Goal: Book appointment/travel/reservation

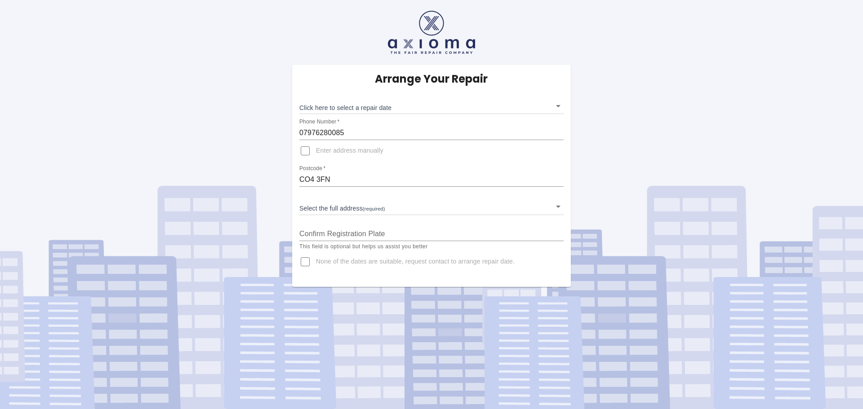
click at [434, 108] on body "Arrange Your Repair Click here to select a repair date ​ Phone Number   * 07976…" at bounding box center [431, 204] width 863 height 409
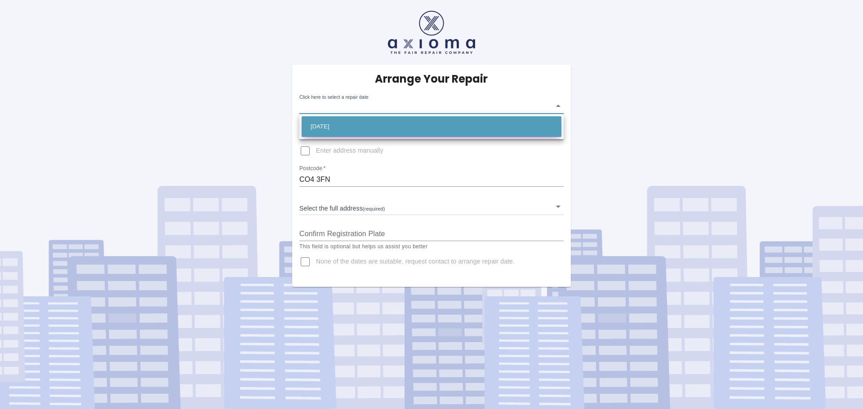
click at [347, 130] on li "[DATE]" at bounding box center [431, 126] width 260 height 21
type input "[DATE]T00:00:00.000Z"
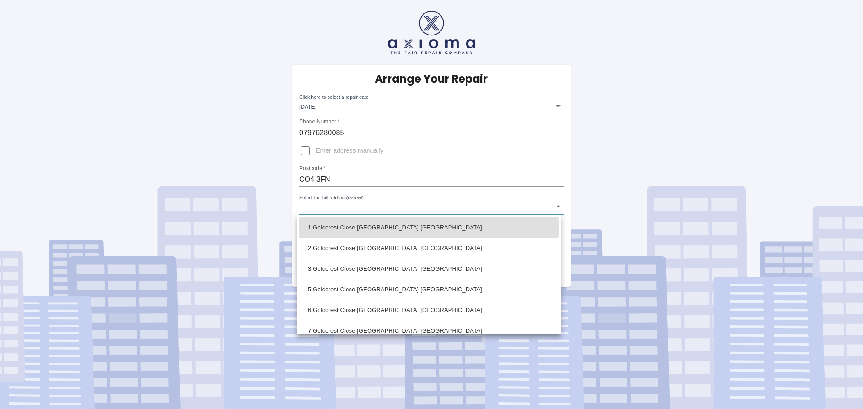
click at [378, 209] on body "Arrange Your Repair Click here to select a repair date [DATE] [DATE]T00:00:00.0…" at bounding box center [431, 204] width 863 height 409
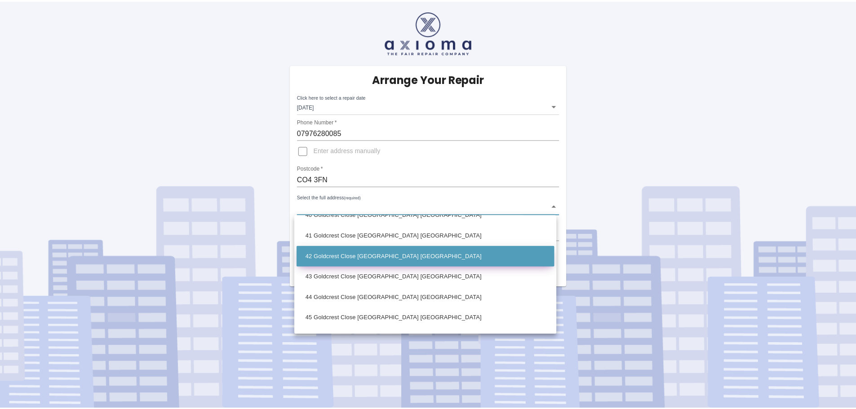
scroll to position [629, 0]
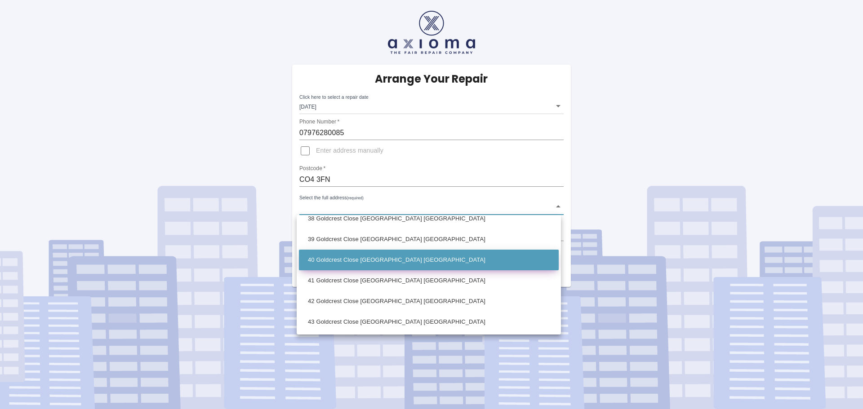
click at [353, 259] on li "40 Goldcrest Close [GEOGRAPHIC_DATA] [GEOGRAPHIC_DATA]" at bounding box center [429, 260] width 260 height 21
type input "40 Goldcrest Close [GEOGRAPHIC_DATA] [GEOGRAPHIC_DATA]"
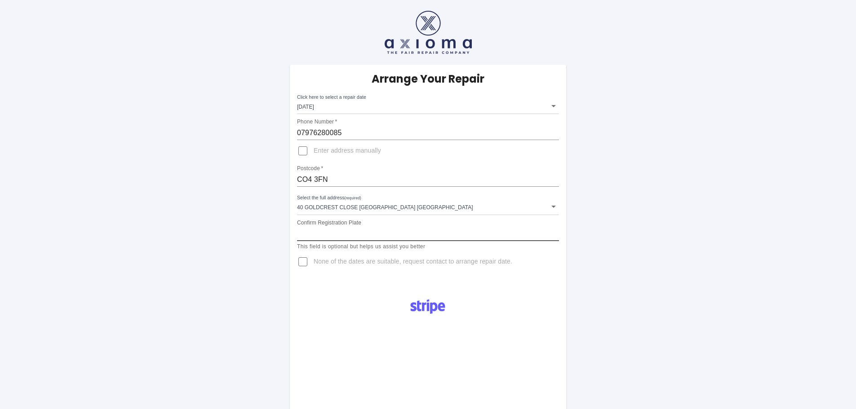
click at [369, 233] on input "Confirm Registration Plate" at bounding box center [428, 234] width 262 height 14
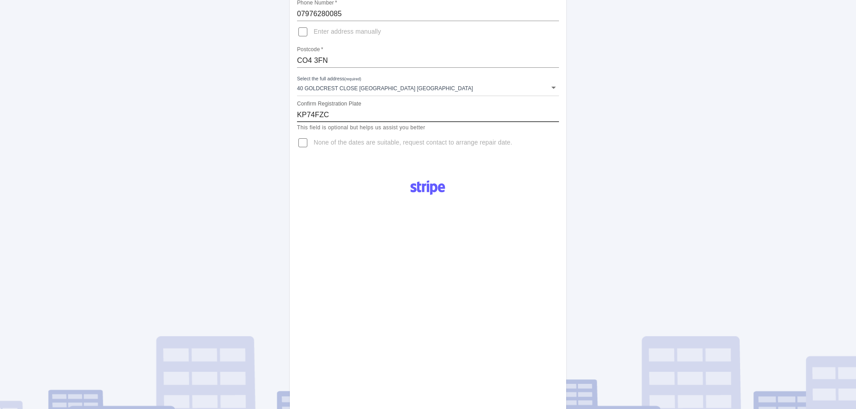
scroll to position [135, 0]
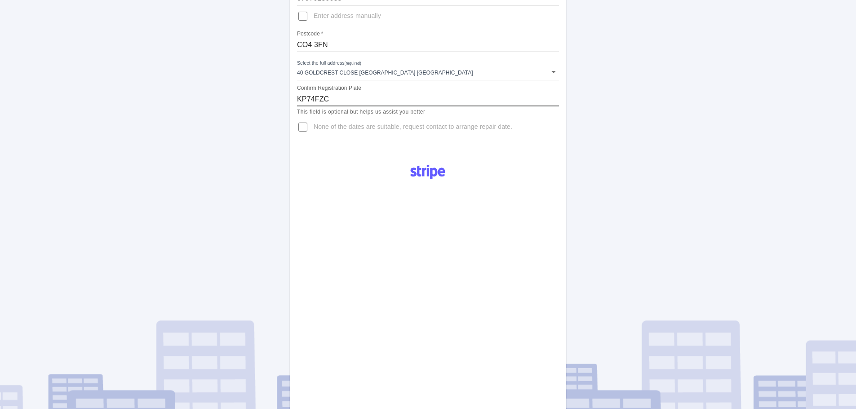
type input "KP74FZC"
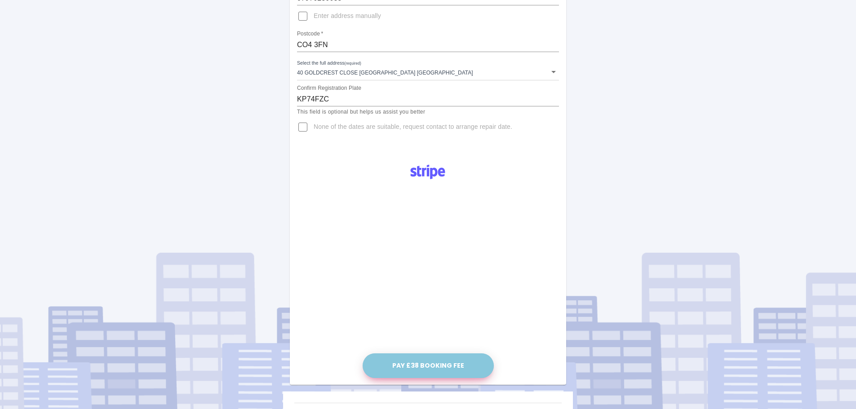
click at [421, 363] on button "Pay £38 Booking Fee" at bounding box center [428, 366] width 131 height 25
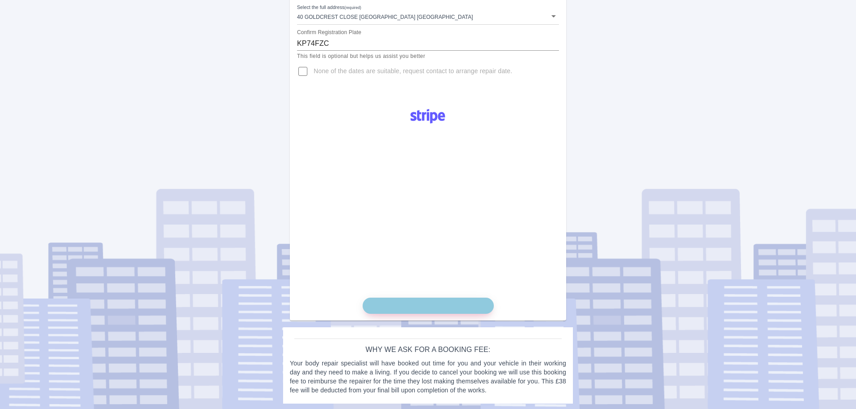
scroll to position [192, 0]
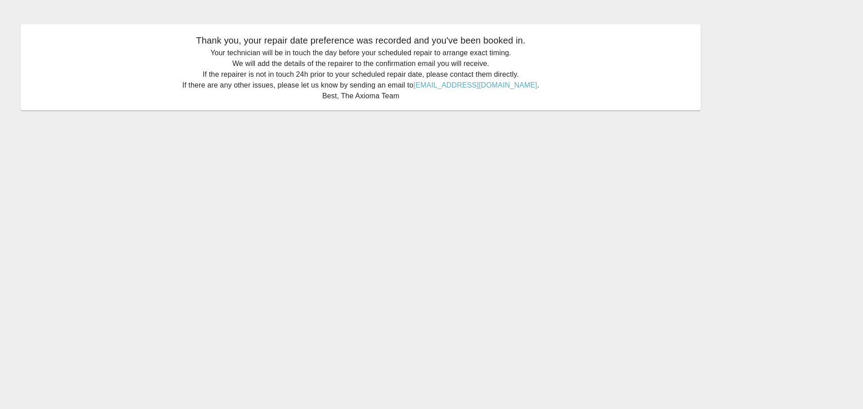
click at [404, 150] on main "Thank you, your repair date preference was recorded and you've been booked in. …" at bounding box center [431, 204] width 863 height 409
click at [351, 158] on main "Thank you, your repair date preference was recorded and you've been booked in. …" at bounding box center [431, 204] width 863 height 409
